Goal: Task Accomplishment & Management: Use online tool/utility

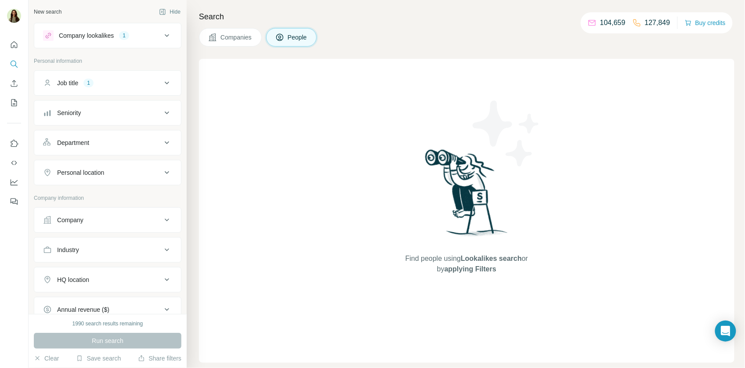
click at [148, 80] on div "Job title 1" at bounding box center [102, 83] width 119 height 9
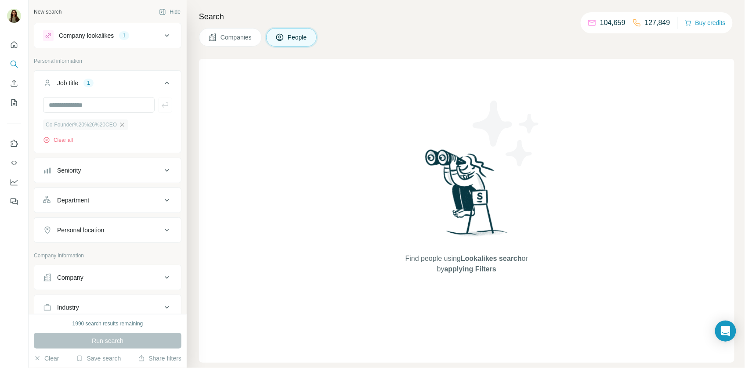
click at [125, 122] on icon "button" at bounding box center [122, 124] width 7 height 7
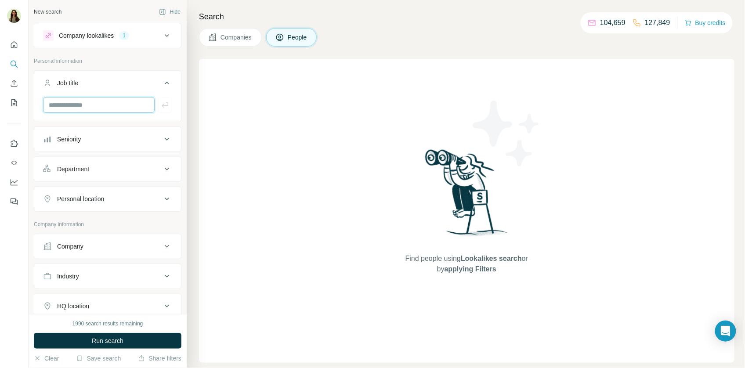
click at [105, 107] on input "text" at bounding box center [99, 105] width 112 height 16
type input "**********"
type input "***"
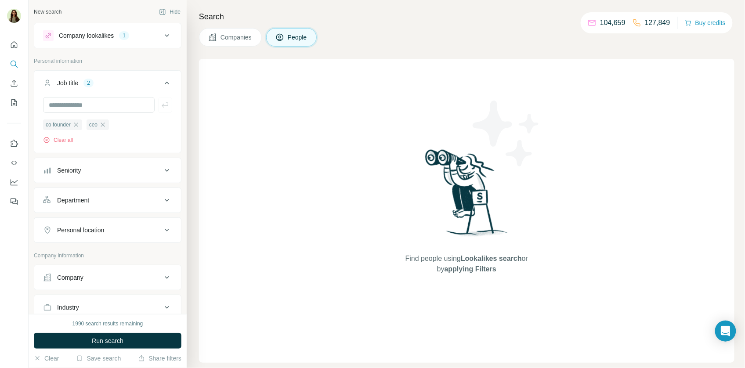
click at [108, 349] on div "1990 search results remaining Run search Clear Save search Share filters" at bounding box center [108, 341] width 158 height 54
click at [106, 344] on span "Run search" at bounding box center [108, 340] width 32 height 9
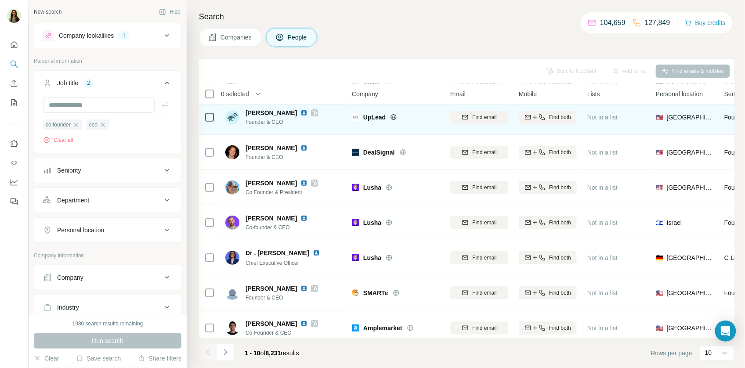
scroll to position [117, 0]
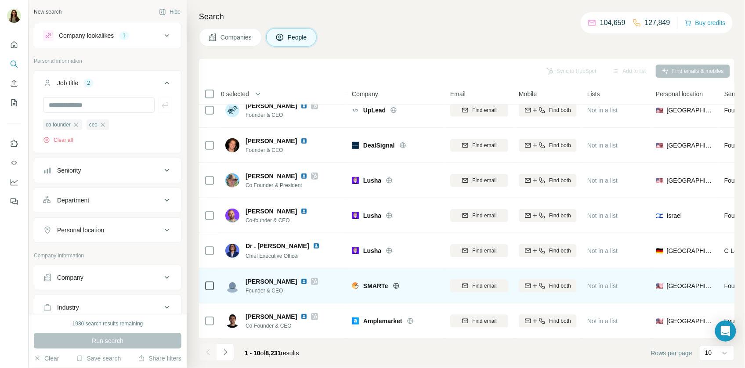
click at [300, 282] on img at bounding box center [303, 281] width 7 height 7
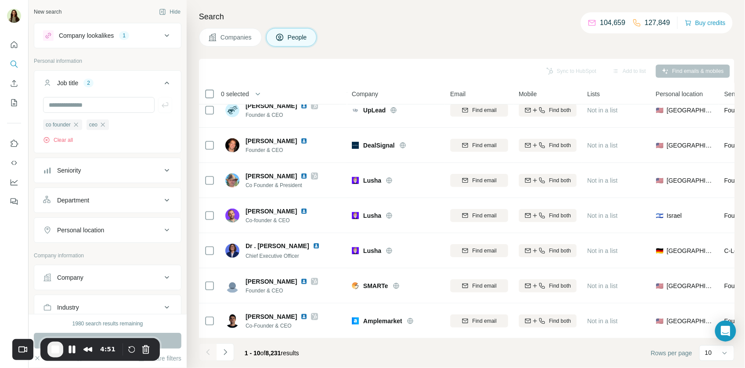
click at [55, 351] on span "End Recording" at bounding box center [55, 349] width 11 height 11
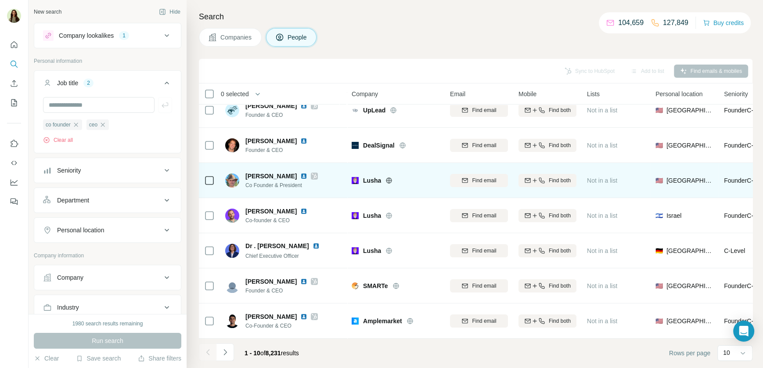
scroll to position [0, 0]
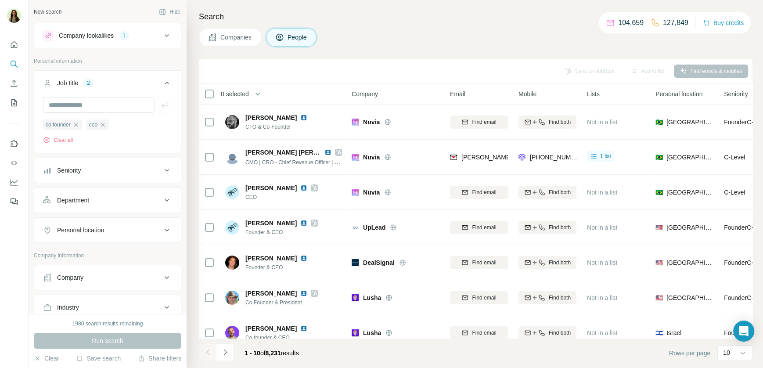
click at [157, 37] on div "Company lookalikes 1" at bounding box center [102, 35] width 119 height 11
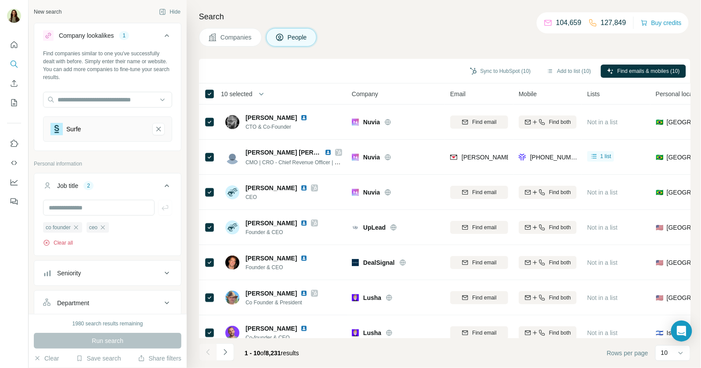
click at [60, 244] on button "Clear all" at bounding box center [58, 243] width 30 height 8
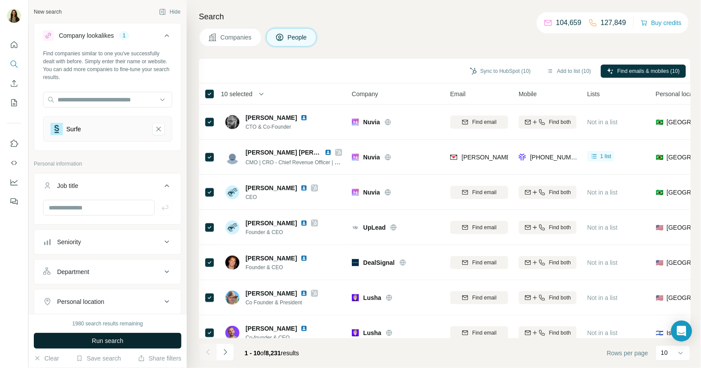
click at [112, 337] on span "Run search" at bounding box center [108, 340] width 32 height 9
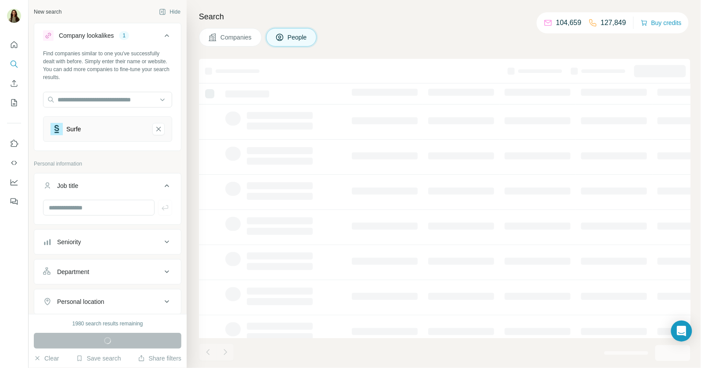
click at [231, 44] on button "Companies" at bounding box center [230, 37] width 63 height 18
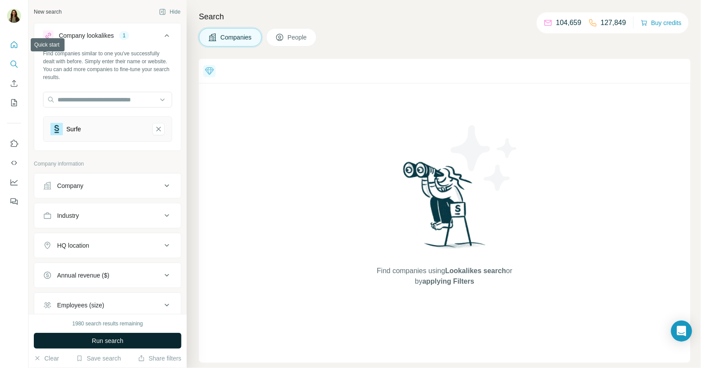
click at [16, 45] on icon "Quick start" at bounding box center [14, 44] width 9 height 9
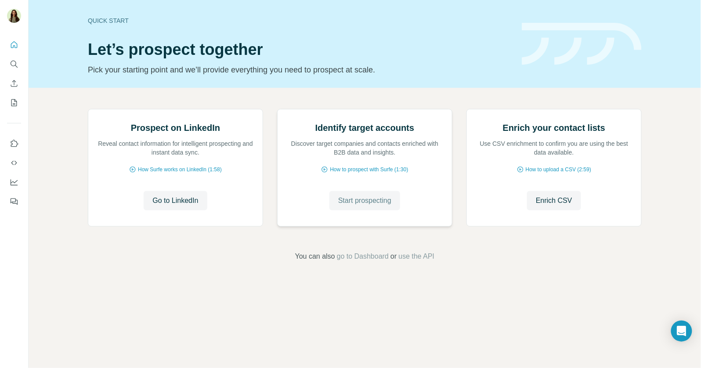
click at [361, 206] on span "Start prospecting" at bounding box center [364, 200] width 53 height 11
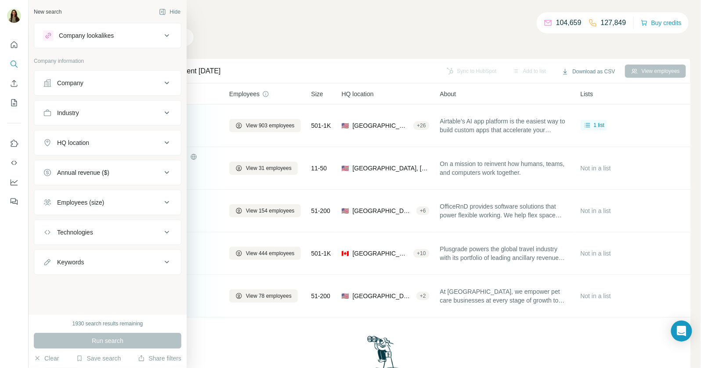
click at [68, 37] on div "Company lookalikes" at bounding box center [86, 35] width 55 height 9
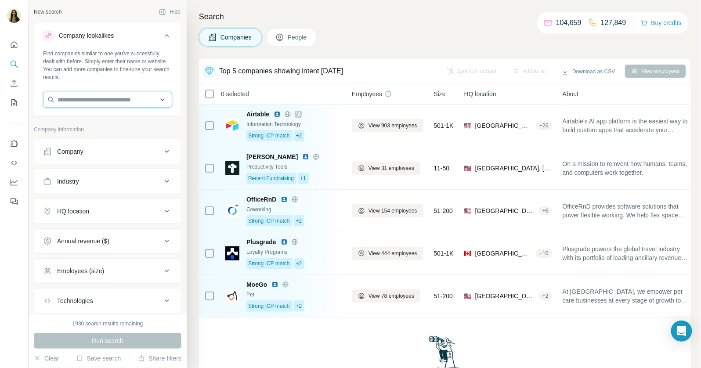
click at [131, 92] on input "text" at bounding box center [107, 100] width 129 height 16
type input "*******"
click at [160, 87] on div "Find companies similar to one you've successfully dealt with before. Simply ent…" at bounding box center [107, 82] width 147 height 65
click at [92, 96] on input "text" at bounding box center [107, 100] width 129 height 16
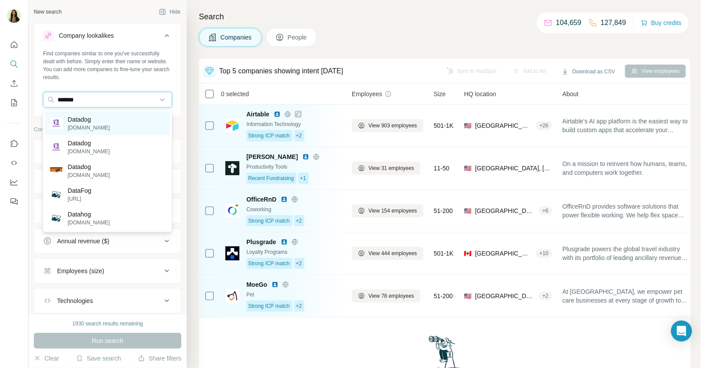
type input "*******"
click at [88, 126] on p "datadoghq.com" at bounding box center [89, 128] width 42 height 8
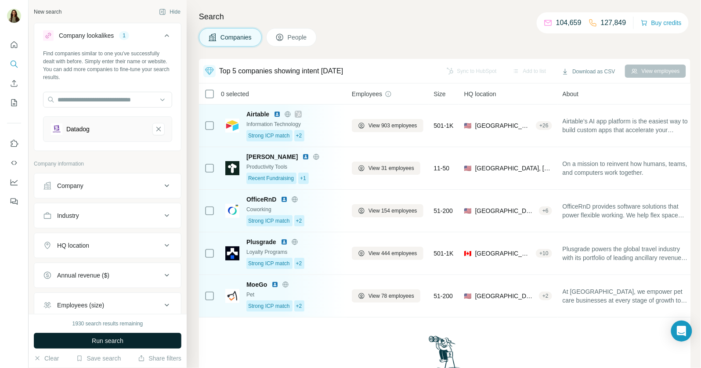
click at [108, 337] on span "Run search" at bounding box center [108, 340] width 32 height 9
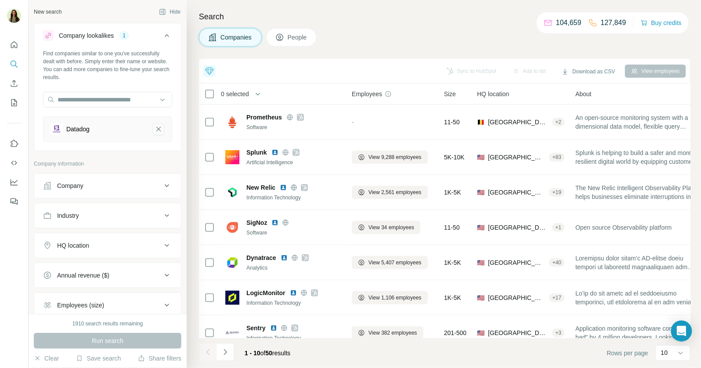
click at [159, 130] on icon "Datadog-remove-button" at bounding box center [159, 129] width 8 height 9
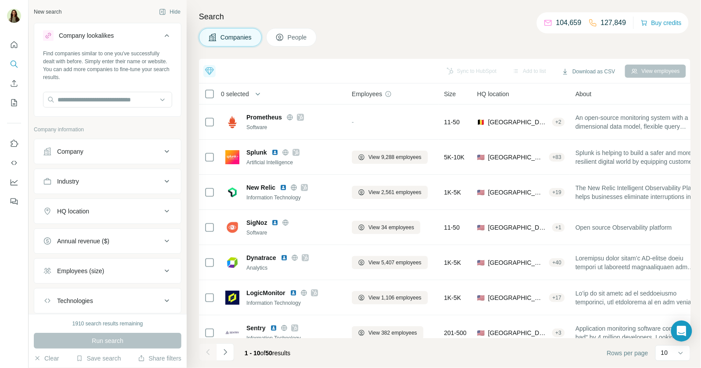
click at [282, 37] on icon at bounding box center [280, 38] width 4 height 5
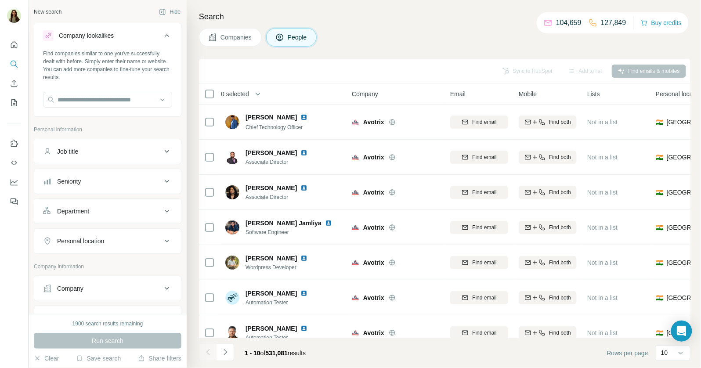
click at [236, 35] on span "Companies" at bounding box center [236, 37] width 32 height 9
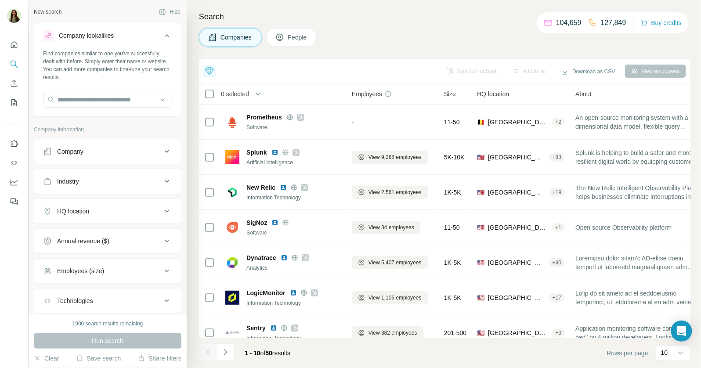
click at [208, 69] on icon at bounding box center [209, 71] width 11 height 11
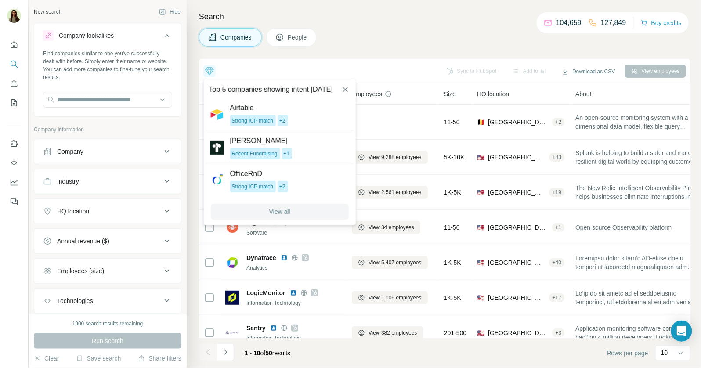
click at [260, 218] on button "View all" at bounding box center [280, 212] width 138 height 16
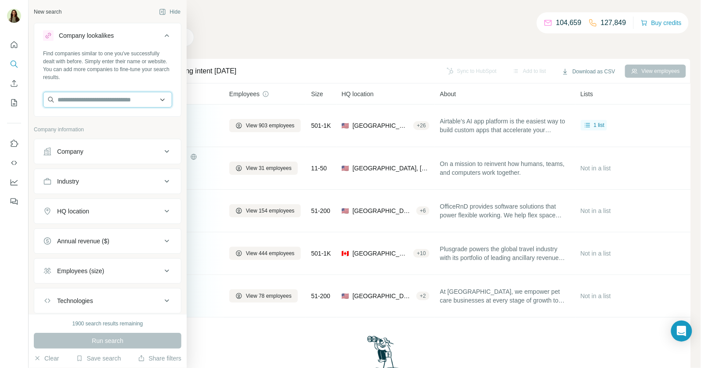
click at [96, 98] on input "text" at bounding box center [107, 100] width 129 height 16
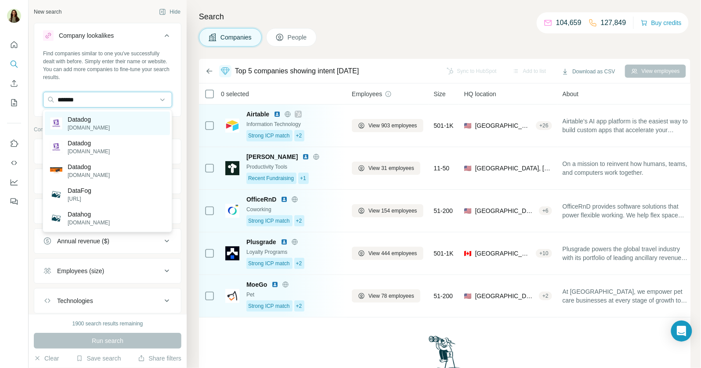
type input "*******"
click at [98, 122] on p "Datadog" at bounding box center [89, 119] width 42 height 9
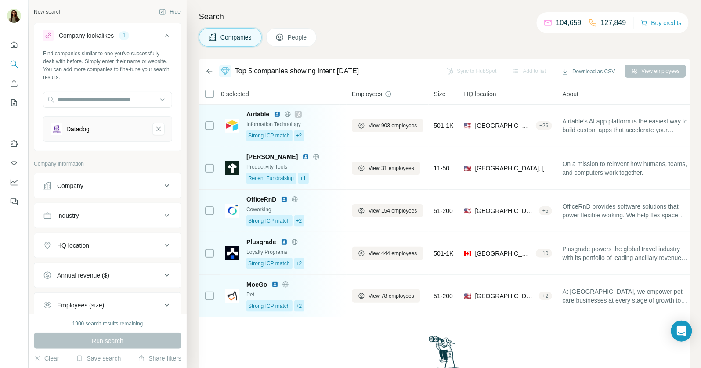
click at [107, 342] on div "Run search" at bounding box center [108, 341] width 148 height 16
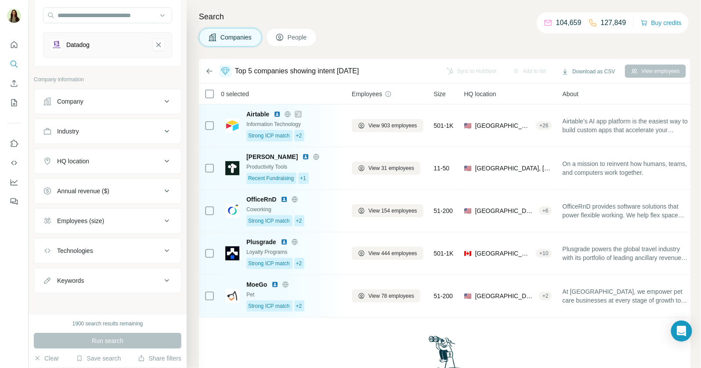
click at [102, 332] on div "1900 search results remaining Run search Clear Save search Share filters" at bounding box center [108, 341] width 158 height 54
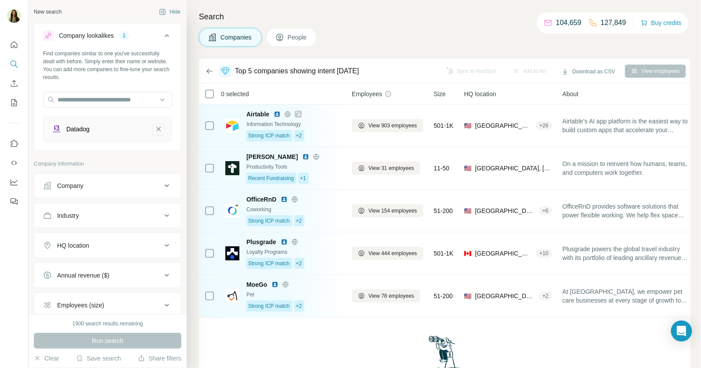
click at [159, 127] on icon "Datadog-remove-button" at bounding box center [159, 129] width 8 height 9
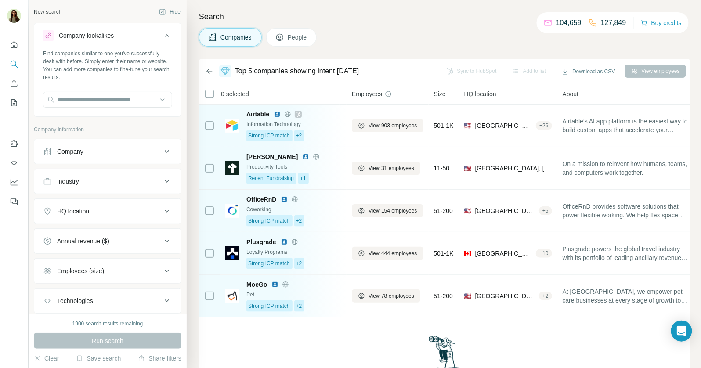
scroll to position [51, 0]
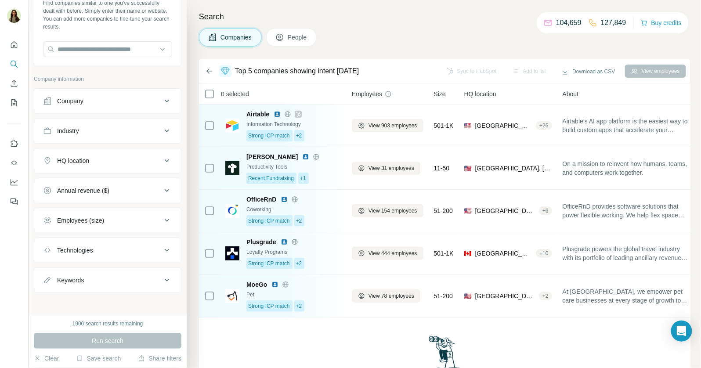
click at [107, 321] on div "1900 search results remaining" at bounding box center [107, 324] width 71 height 8
click at [290, 27] on div "Search Companies People Top 5 companies showing intent today Sync to HubSpot Ad…" at bounding box center [444, 184] width 514 height 368
click at [290, 28] on button "People" at bounding box center [291, 37] width 51 height 18
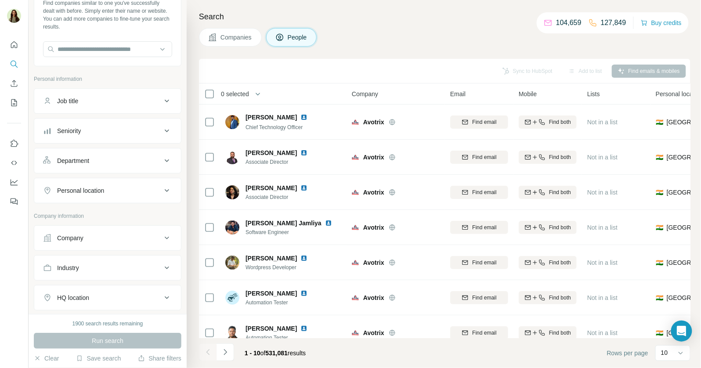
click at [231, 44] on button "Companies" at bounding box center [230, 37] width 63 height 18
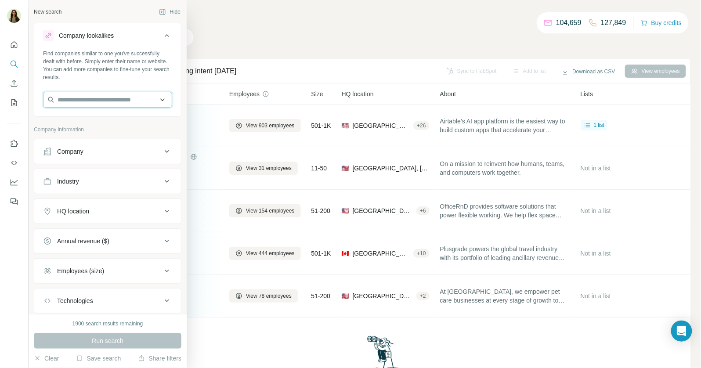
click at [91, 92] on input "text" at bounding box center [107, 100] width 129 height 16
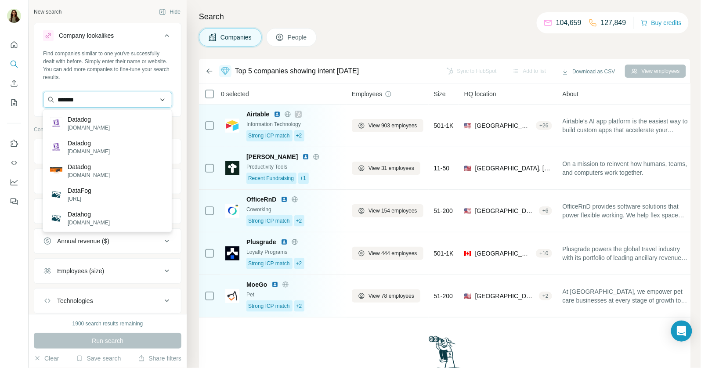
click at [82, 95] on input "*******" at bounding box center [107, 100] width 129 height 16
type input "*******"
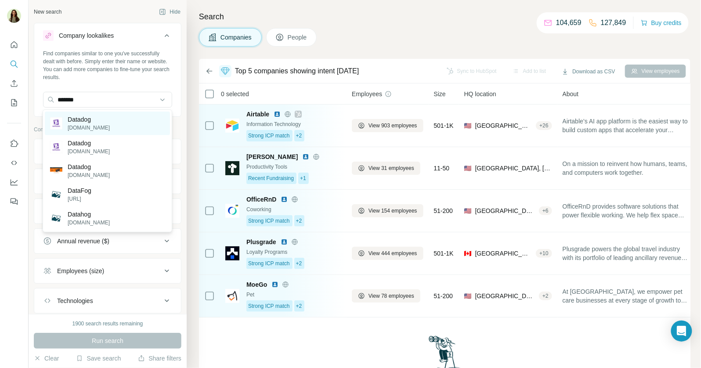
click at [93, 127] on p "datadoghq.com" at bounding box center [89, 128] width 42 height 8
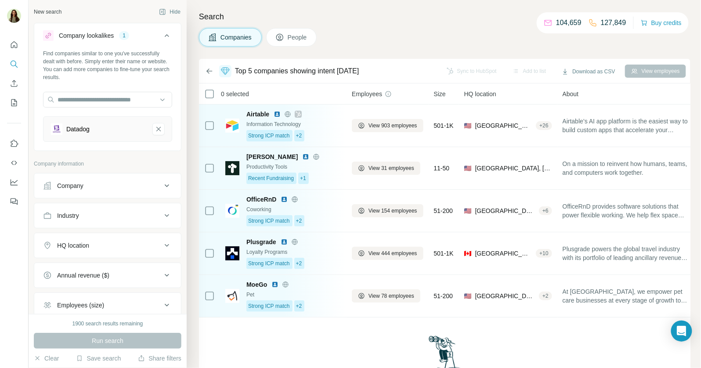
click at [98, 339] on div "Run search" at bounding box center [108, 341] width 148 height 16
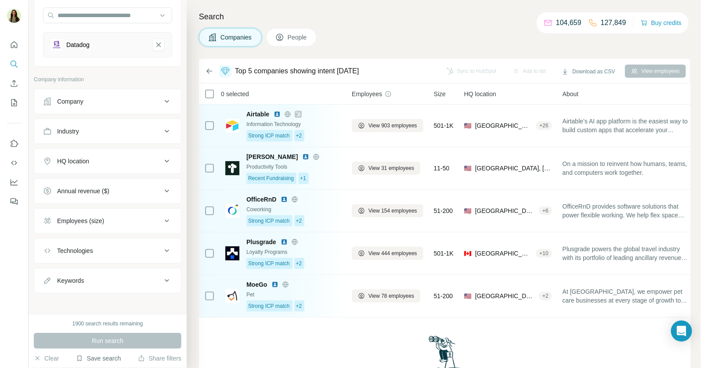
click at [87, 356] on button "Save search" at bounding box center [98, 358] width 45 height 9
click at [60, 333] on div "Run search" at bounding box center [108, 341] width 148 height 16
click at [14, 49] on button "Quick start" at bounding box center [14, 45] width 14 height 16
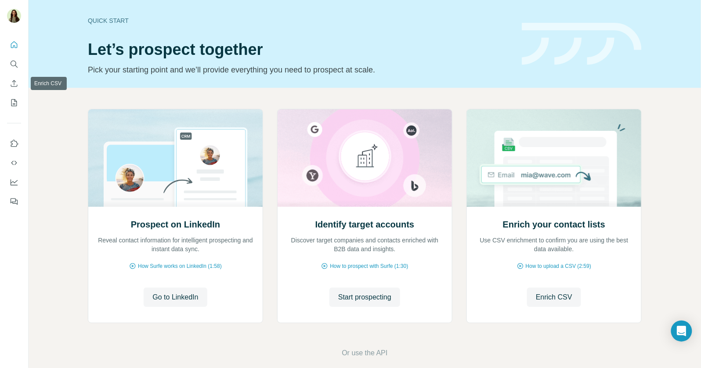
click at [10, 64] on icon "Search" at bounding box center [14, 64] width 9 height 9
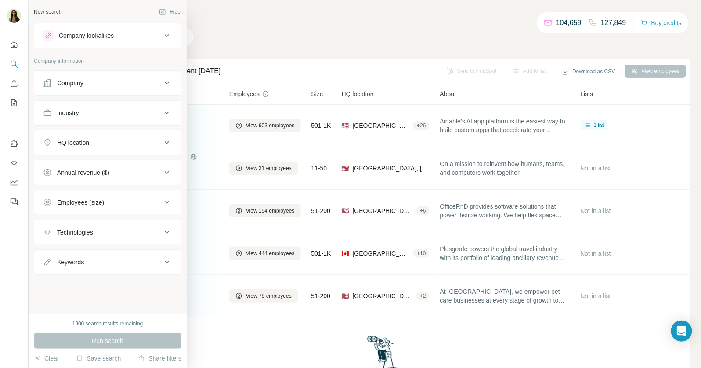
click at [72, 40] on button "Company lookalikes" at bounding box center [107, 35] width 147 height 21
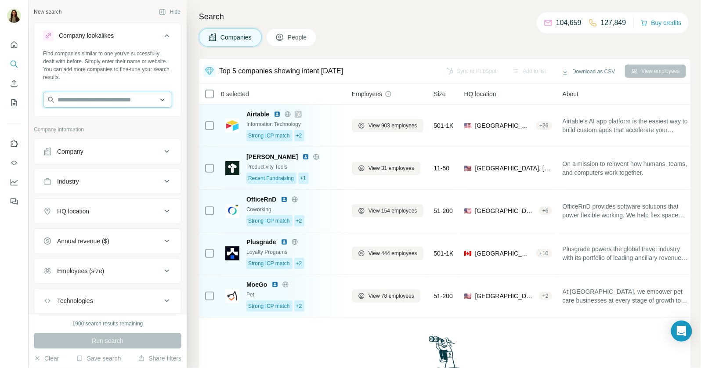
click at [92, 97] on input "text" at bounding box center [107, 100] width 129 height 16
paste input "*******"
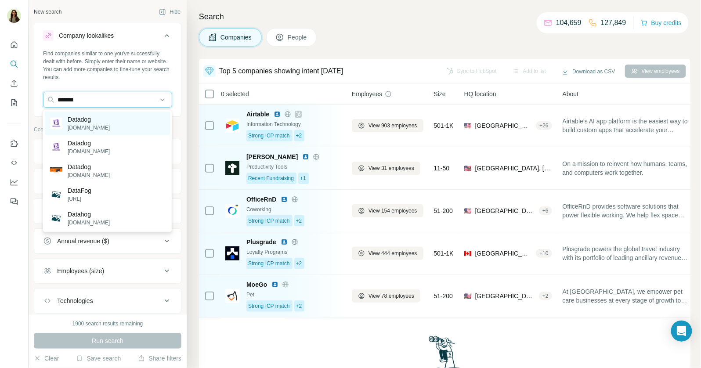
type input "*******"
click at [100, 119] on p "Datadog" at bounding box center [89, 119] width 42 height 9
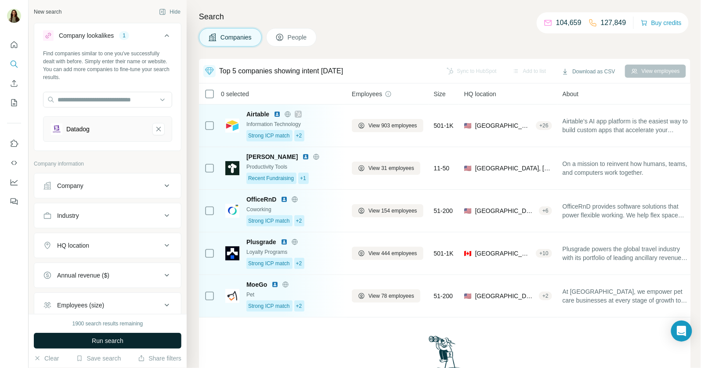
click at [109, 342] on span "Run search" at bounding box center [108, 340] width 32 height 9
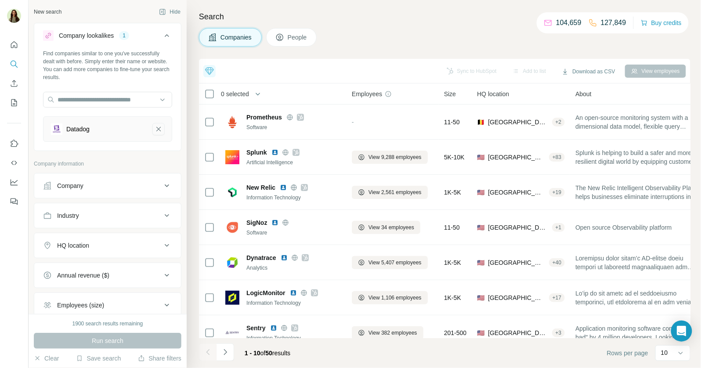
click at [159, 128] on icon "Datadog-remove-button" at bounding box center [158, 129] width 4 height 4
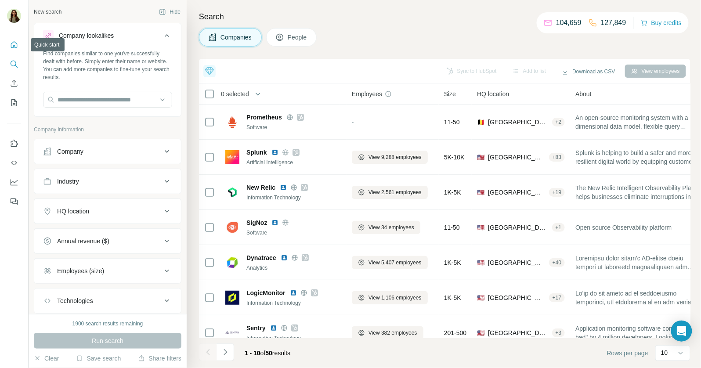
click at [10, 41] on icon "Quick start" at bounding box center [14, 44] width 9 height 9
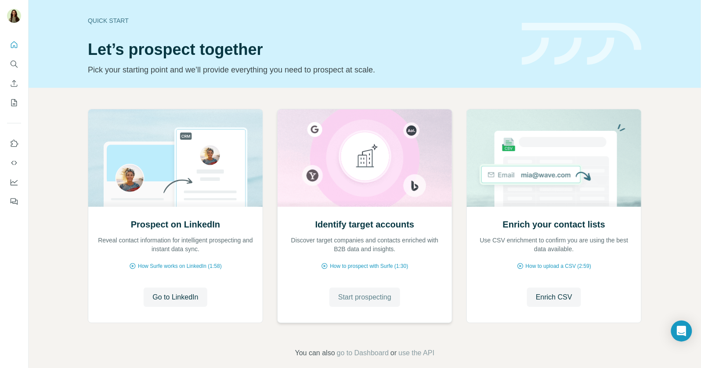
click at [368, 294] on span "Start prospecting" at bounding box center [364, 297] width 53 height 11
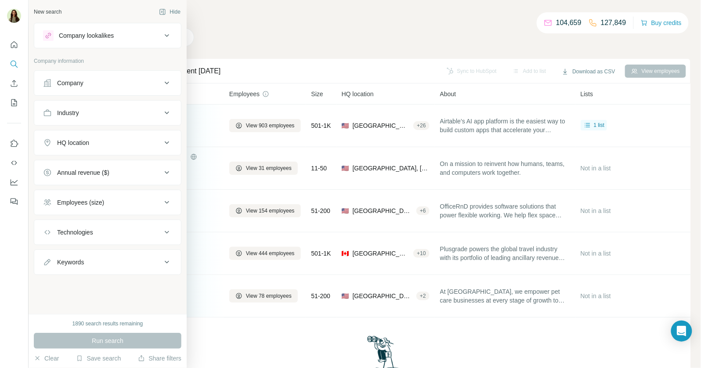
click at [65, 41] on button "Company lookalikes" at bounding box center [107, 35] width 147 height 21
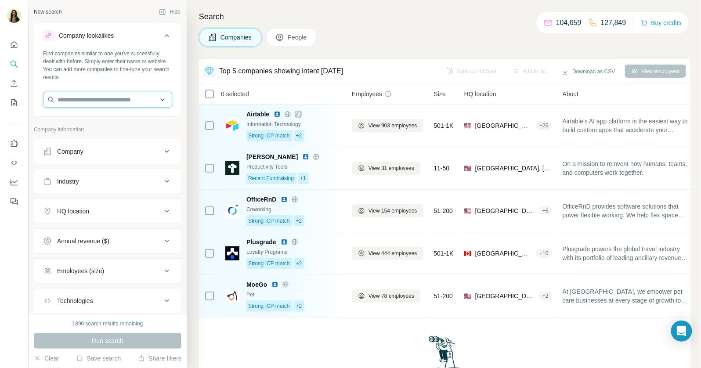
click at [90, 105] on input "text" at bounding box center [107, 100] width 129 height 16
paste input "*******"
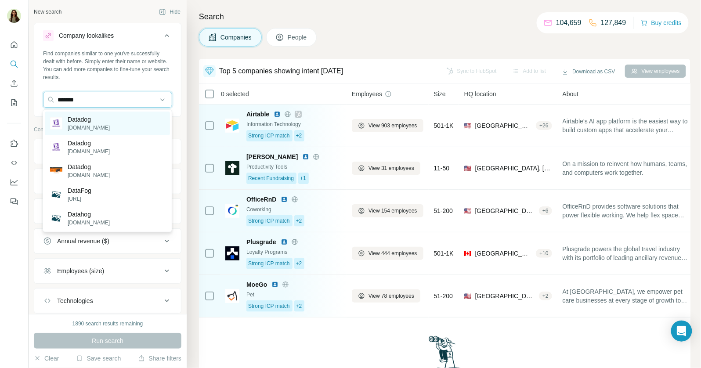
type input "*******"
click at [100, 123] on p "Datadog" at bounding box center [89, 119] width 42 height 9
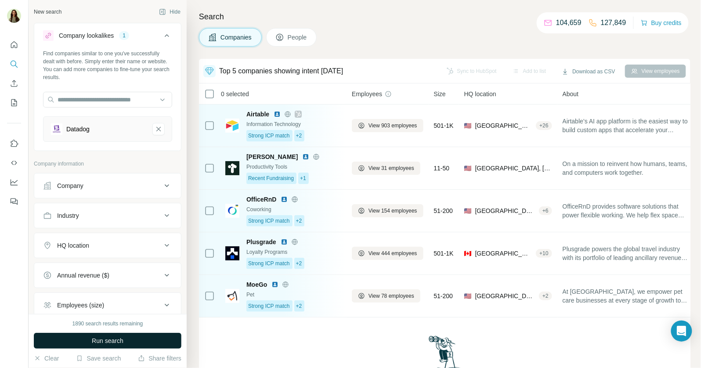
click at [100, 333] on button "Run search" at bounding box center [108, 341] width 148 height 16
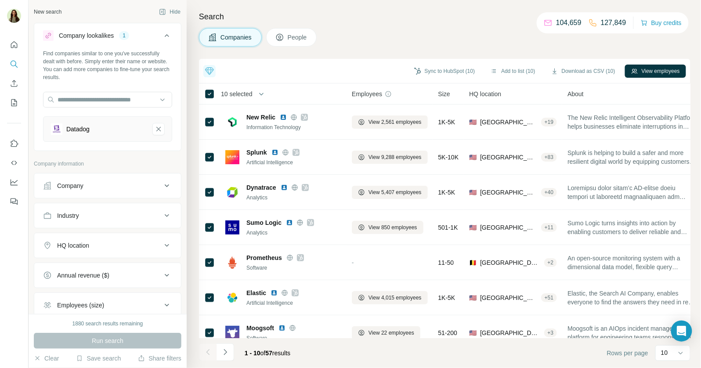
click at [295, 38] on span "People" at bounding box center [298, 37] width 20 height 9
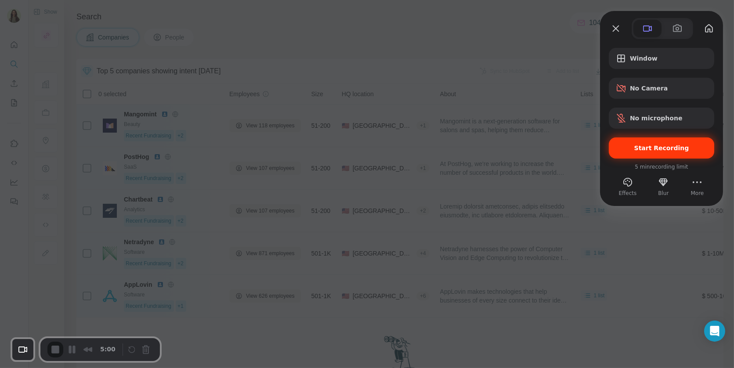
click at [669, 147] on span "Start Recording" at bounding box center [661, 148] width 55 height 7
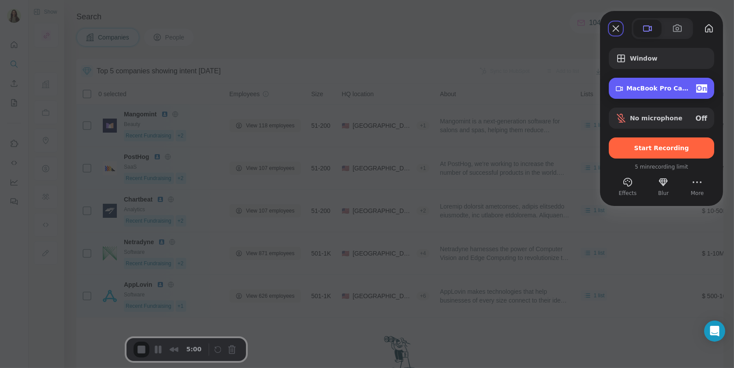
click at [701, 90] on span "On" at bounding box center [701, 88] width 11 height 8
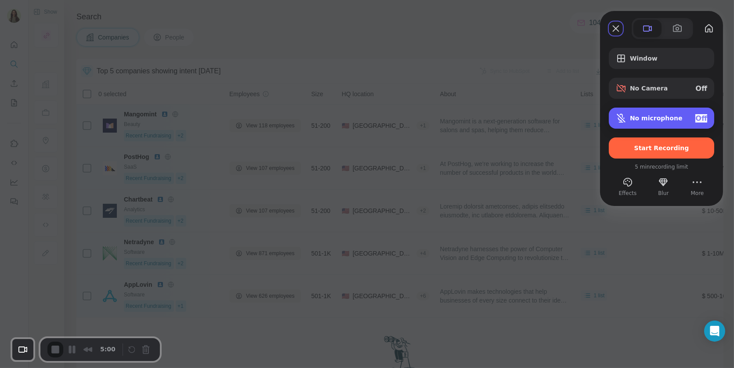
click at [695, 116] on div "Off" at bounding box center [701, 118] width 12 height 8
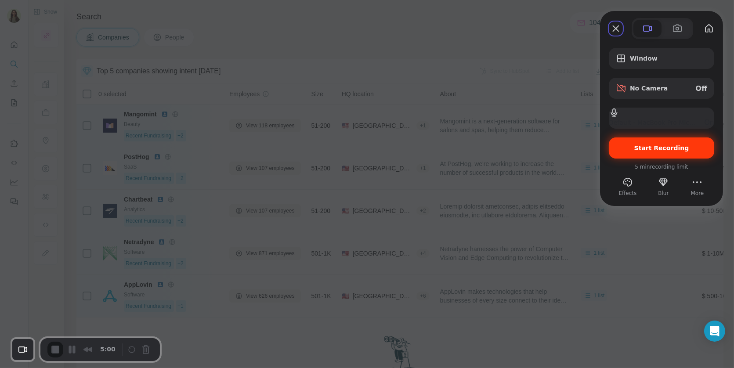
click at [649, 147] on span "Start Recording" at bounding box center [661, 148] width 55 height 7
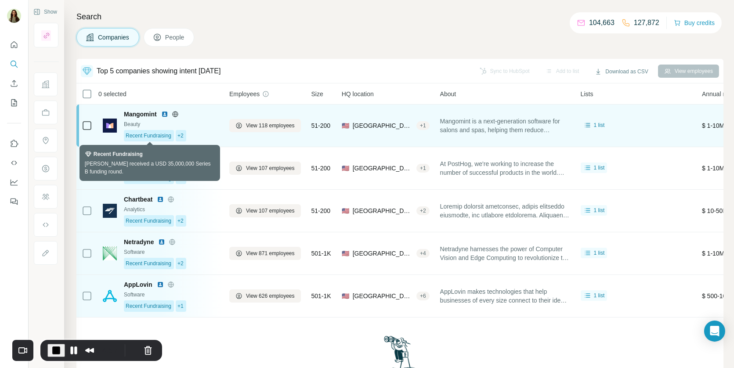
click at [164, 130] on div "Recent Fundraising" at bounding box center [149, 135] width 50 height 11
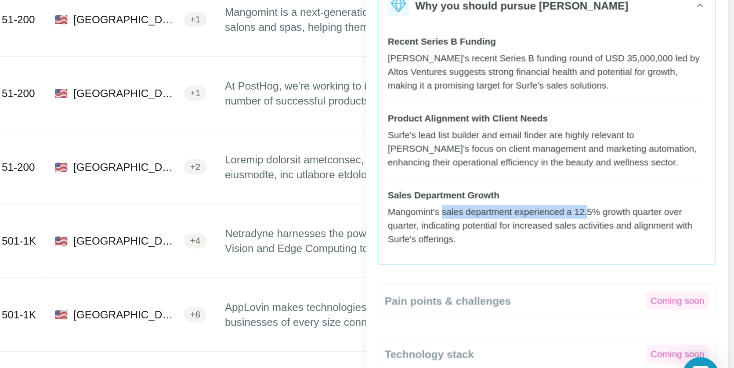
drag, startPoint x: 567, startPoint y: 235, endPoint x: 656, endPoint y: 235, distance: 89.6
click at [656, 235] on div "Mangomint's sales department experienced a 12.5% growth quarter over quarter, i…" at bounding box center [626, 245] width 184 height 24
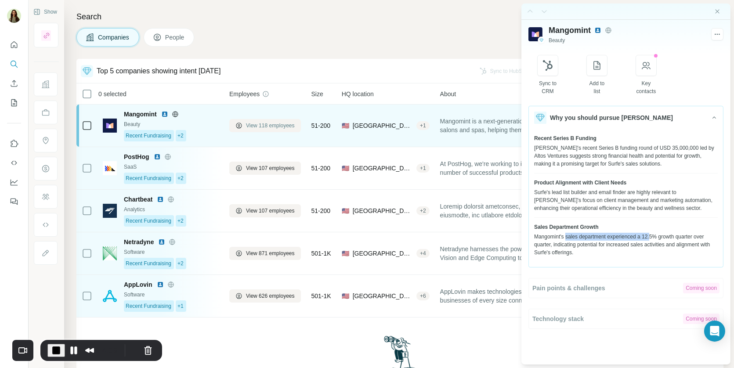
click at [238, 130] on button "View 118 employees" at bounding box center [265, 125] width 72 height 13
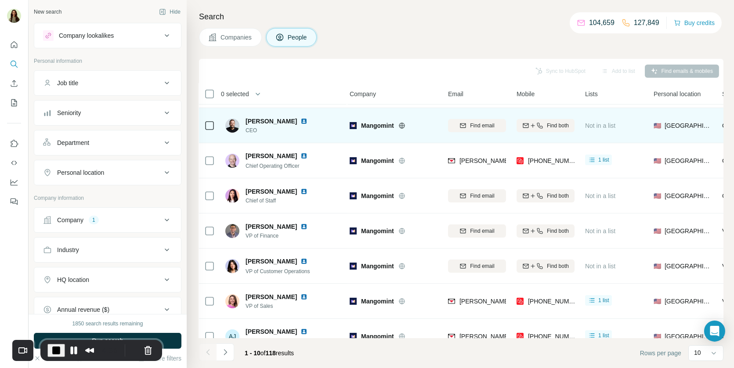
scroll to position [70, 4]
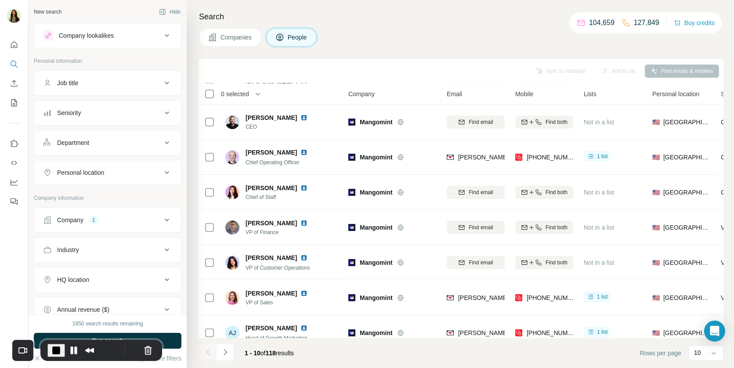
click at [112, 86] on div "Job title" at bounding box center [102, 83] width 119 height 9
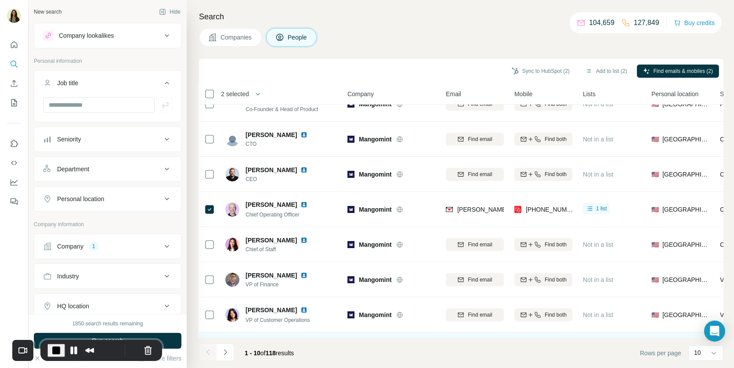
scroll to position [0, 4]
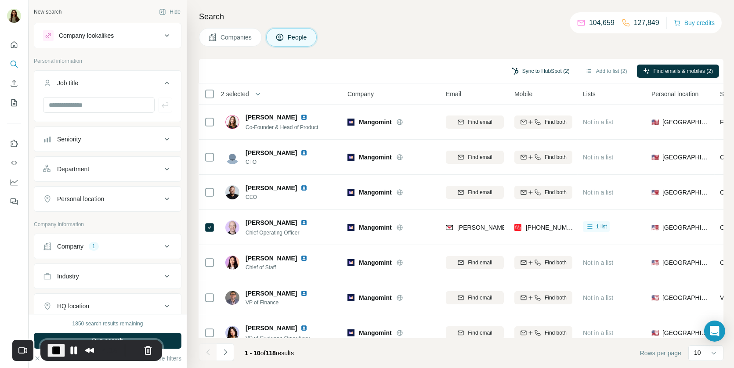
click at [538, 72] on button "Sync to HubSpot (2)" at bounding box center [541, 71] width 70 height 13
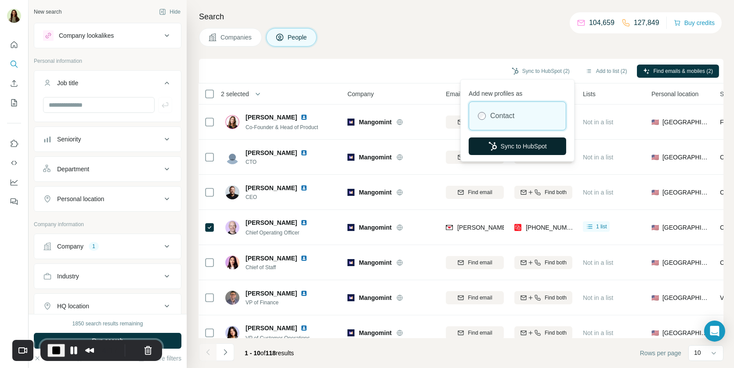
click at [530, 142] on button "Sync to HubSpot" at bounding box center [518, 146] width 98 height 18
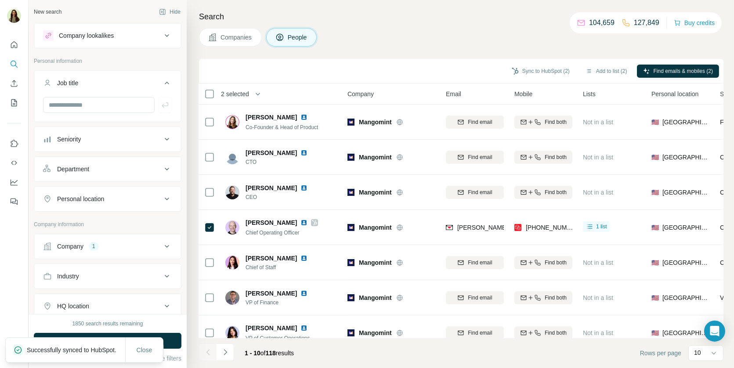
click at [59, 348] on p "Successfully synced to HubSpot." at bounding box center [75, 350] width 97 height 9
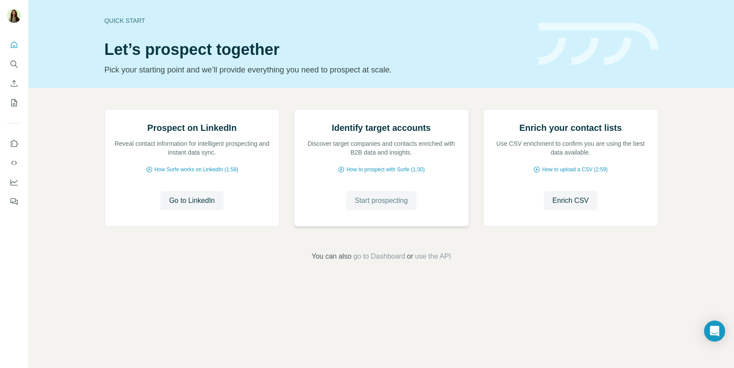
click at [371, 206] on span "Start prospecting" at bounding box center [381, 200] width 53 height 11
